Goal: Task Accomplishment & Management: Manage account settings

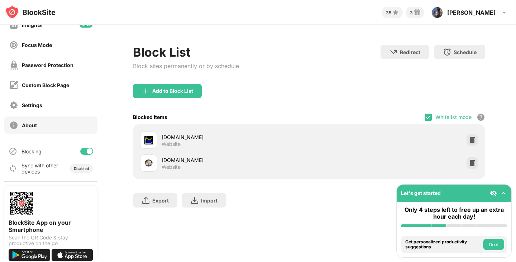
scroll to position [17, 0]
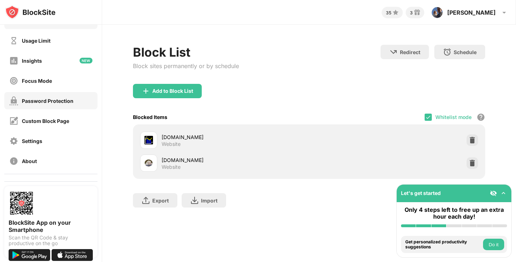
click at [47, 101] on div "Password Protection" at bounding box center [48, 101] width 52 height 6
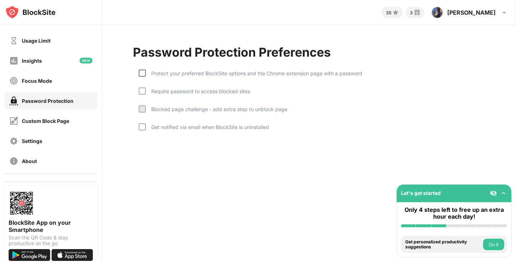
click at [144, 73] on div at bounding box center [142, 72] width 7 height 7
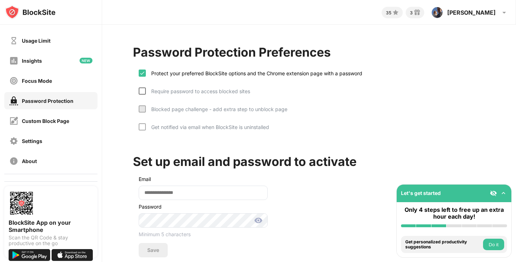
click at [145, 92] on div at bounding box center [142, 90] width 7 height 7
click at [143, 128] on div at bounding box center [142, 126] width 7 height 7
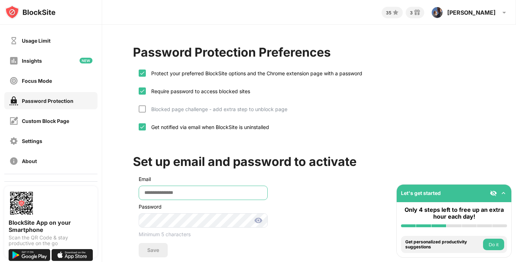
click at [170, 194] on input "email" at bounding box center [203, 193] width 129 height 14
type input "**********"
click at [152, 249] on div "Save" at bounding box center [153, 250] width 12 height 6
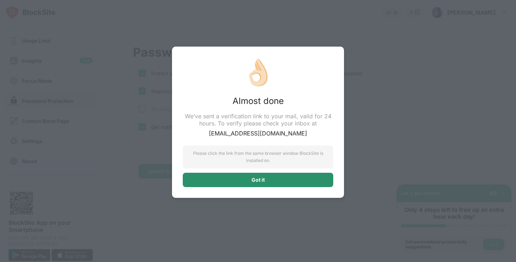
click at [259, 180] on div "Got it" at bounding box center [257, 180] width 13 height 6
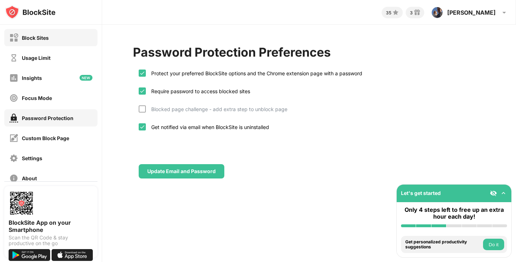
click at [44, 40] on div "Block Sites" at bounding box center [35, 38] width 27 height 6
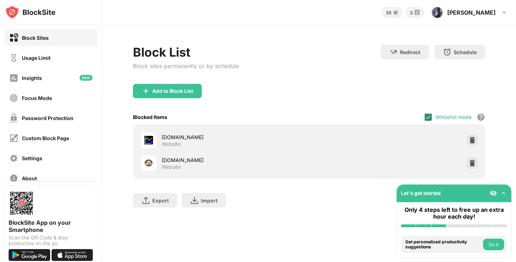
click at [429, 118] on img at bounding box center [428, 117] width 6 height 6
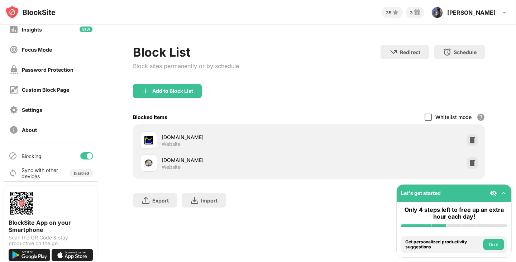
scroll to position [53, 0]
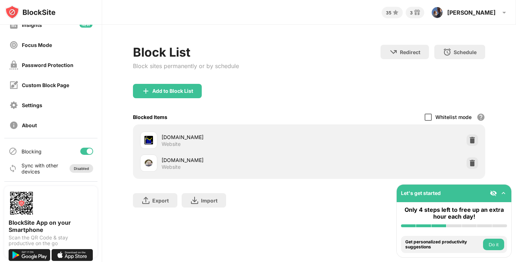
click at [80, 168] on div "Disabled" at bounding box center [81, 168] width 15 height 4
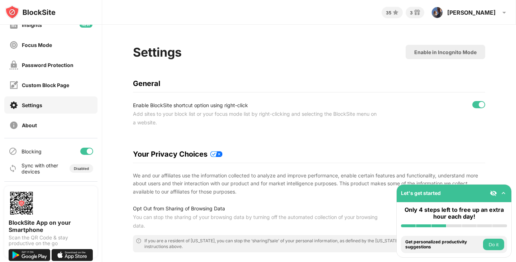
click at [27, 165] on div "Sync with other devices" at bounding box center [39, 168] width 37 height 12
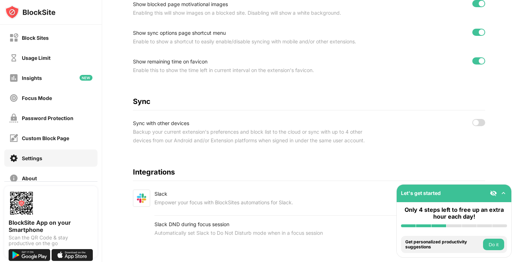
scroll to position [310, 0]
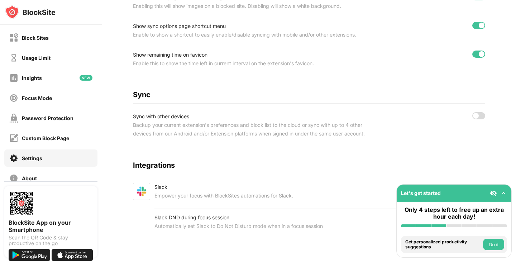
click at [473, 113] on div at bounding box center [476, 116] width 6 height 6
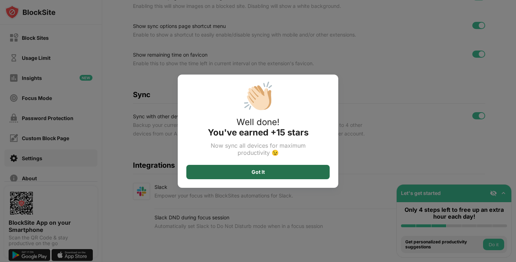
click at [267, 174] on div "Got It" at bounding box center [257, 172] width 143 height 14
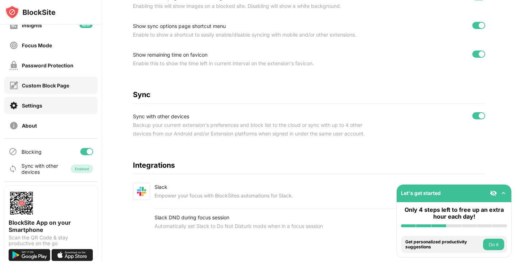
scroll to position [53, 0]
click at [77, 167] on div "Enabled" at bounding box center [82, 168] width 14 height 4
click at [478, 113] on div at bounding box center [481, 116] width 6 height 6
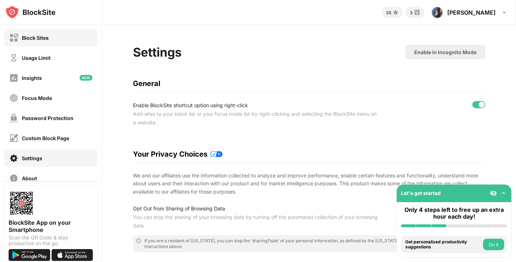
click at [35, 40] on div "Block Sites" at bounding box center [35, 38] width 27 height 6
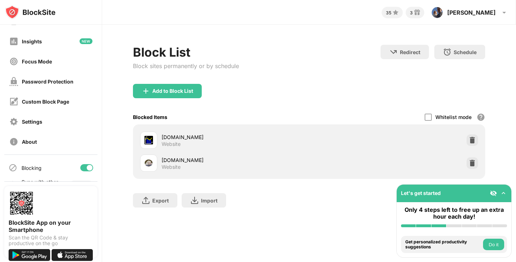
scroll to position [53, 0]
